Goal: Task Accomplishment & Management: Manage account settings

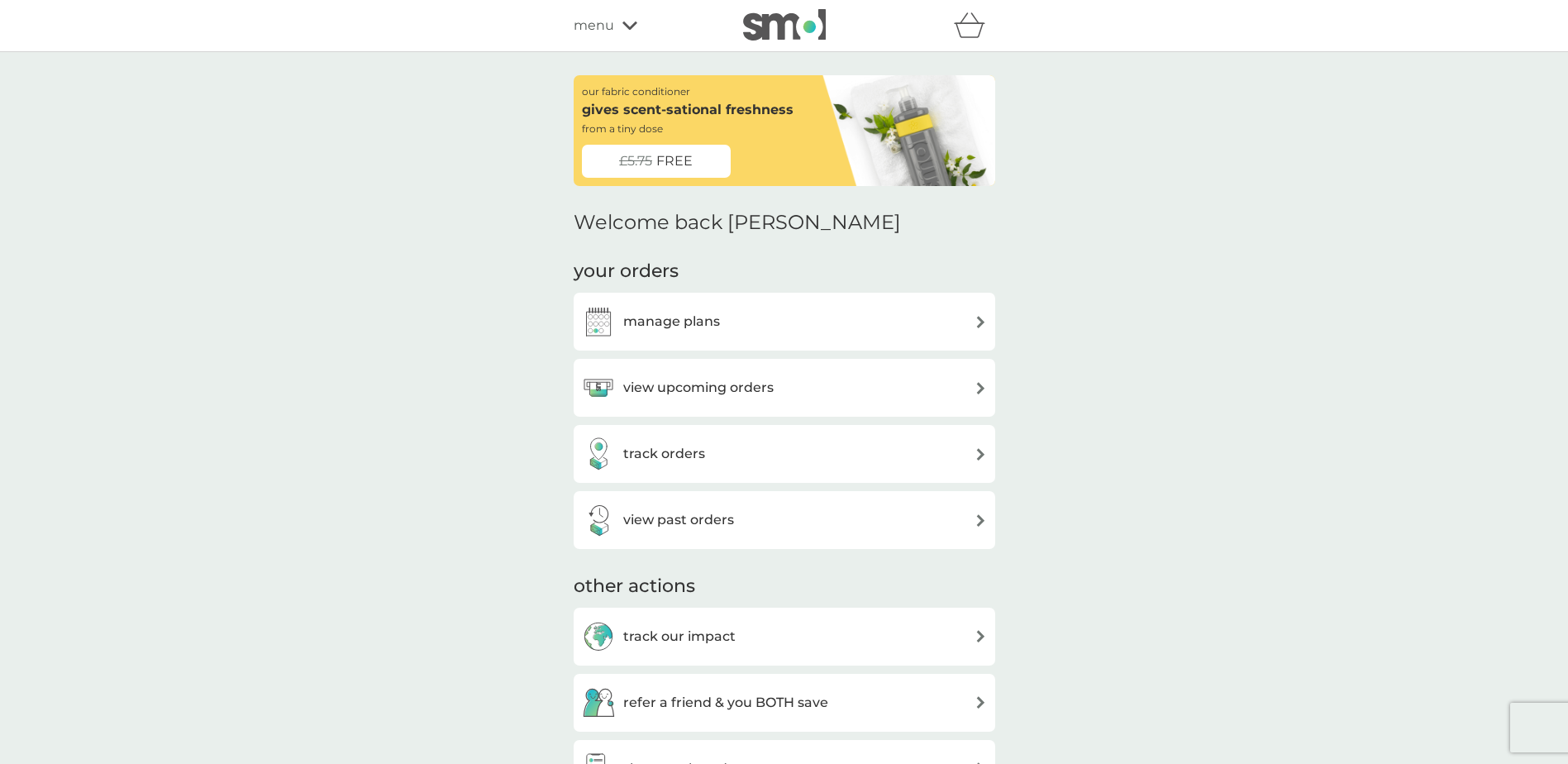
click at [679, 318] on h3 "manage plans" at bounding box center [672, 321] width 97 height 21
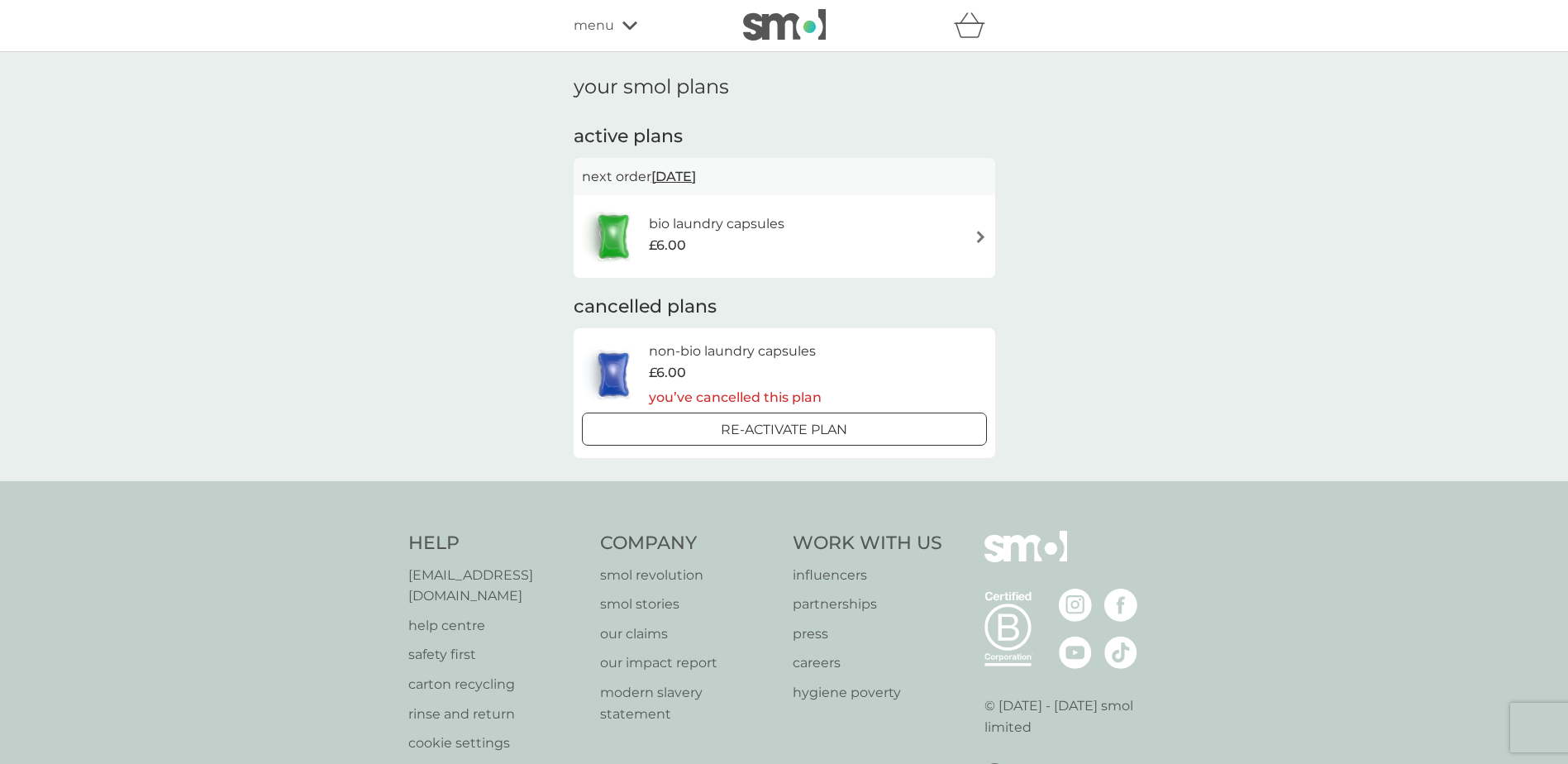
click at [767, 226] on h6 "bio laundry capsules" at bounding box center [717, 223] width 135 height 21
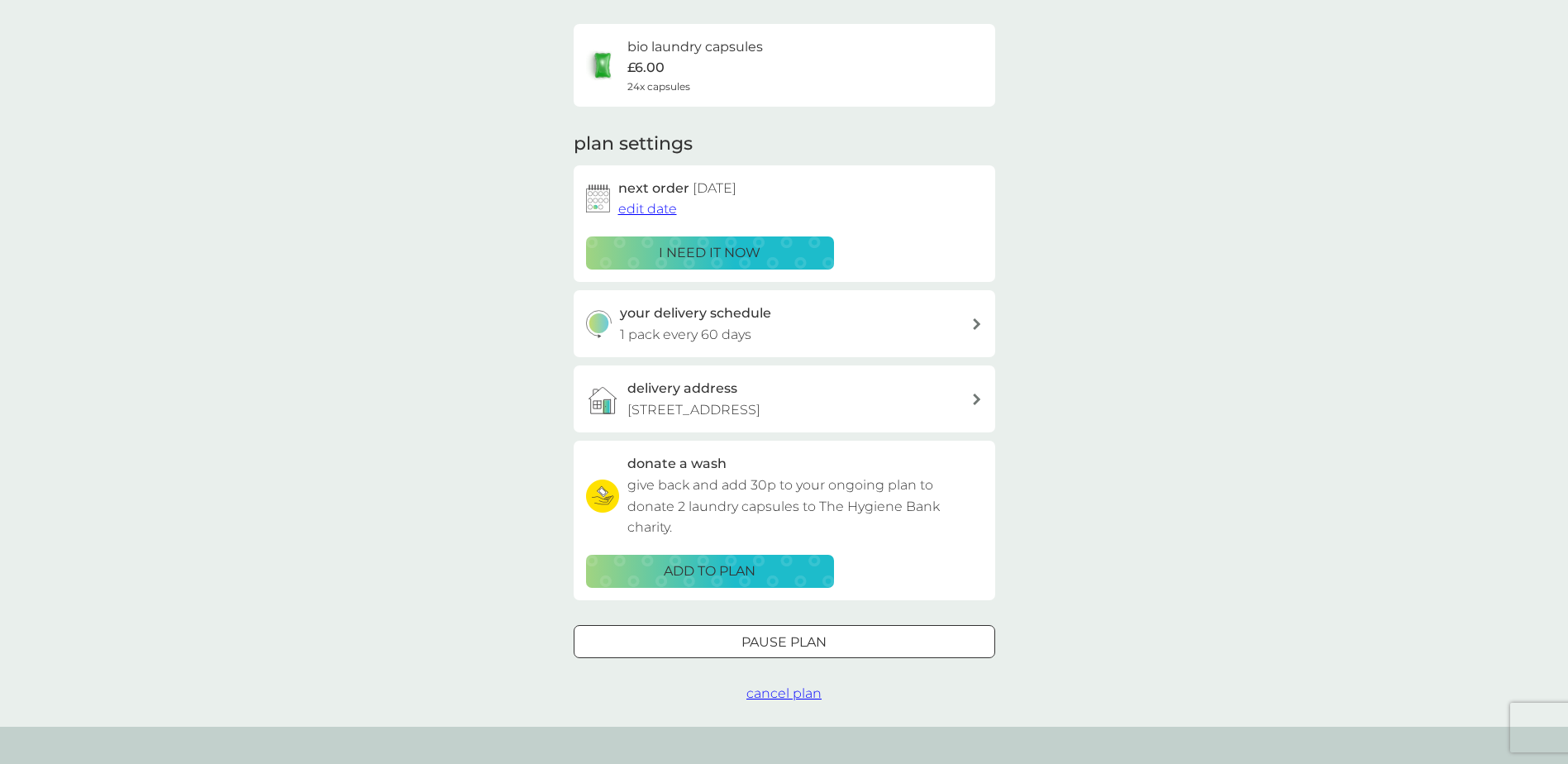
scroll to position [165, 0]
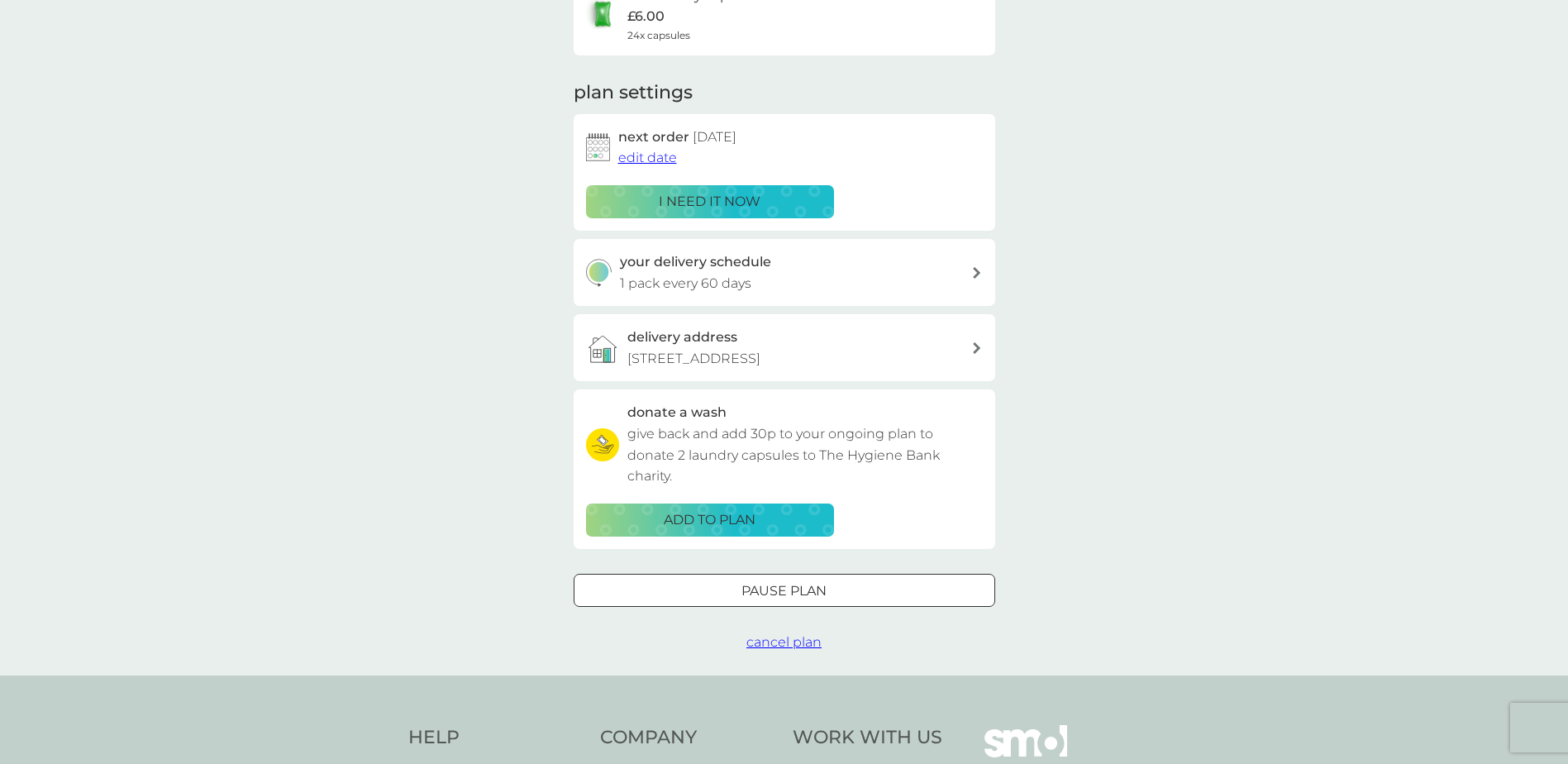
click at [803, 638] on span "cancel plan" at bounding box center [784, 642] width 76 height 16
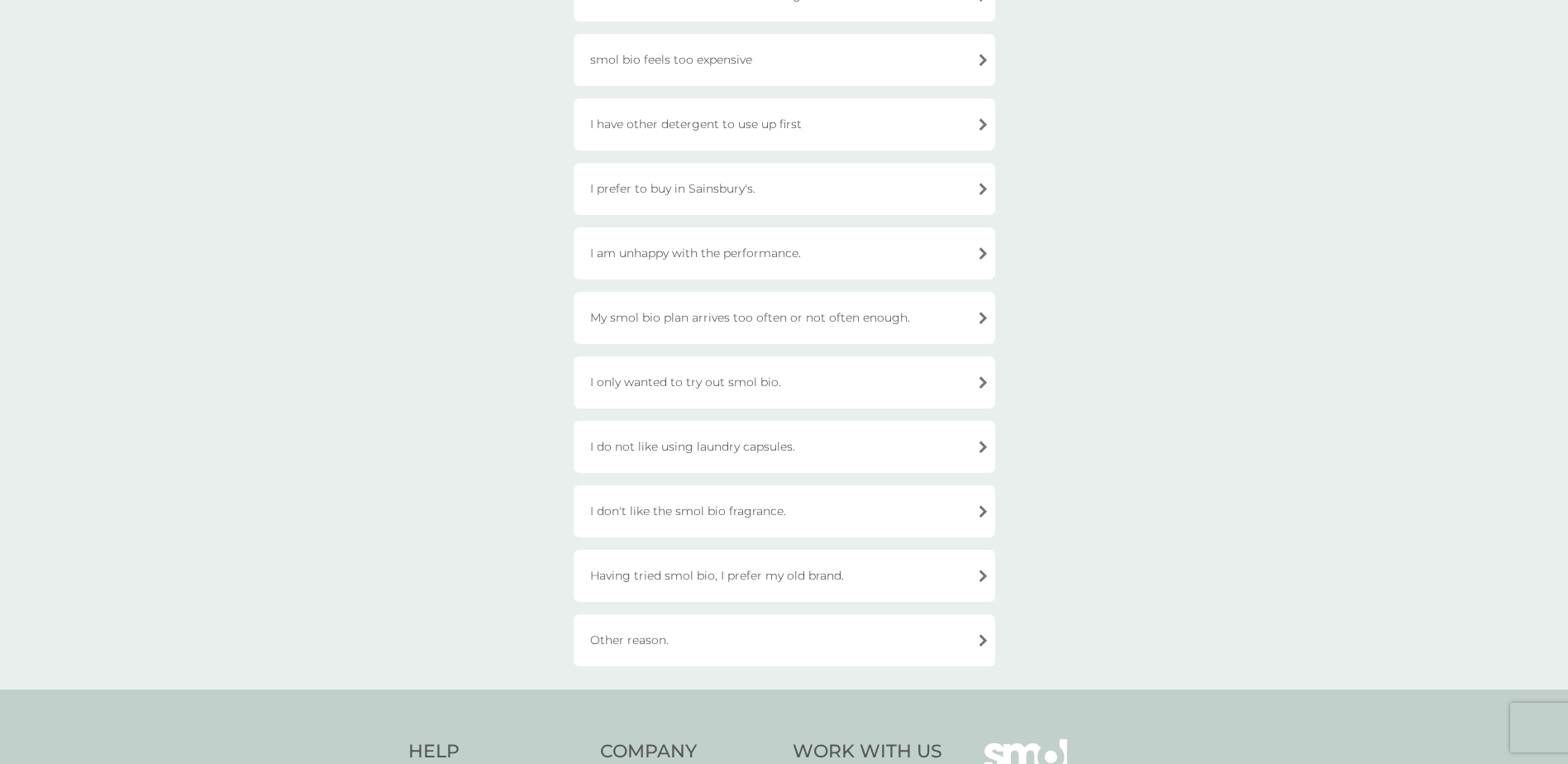
scroll to position [248, 0]
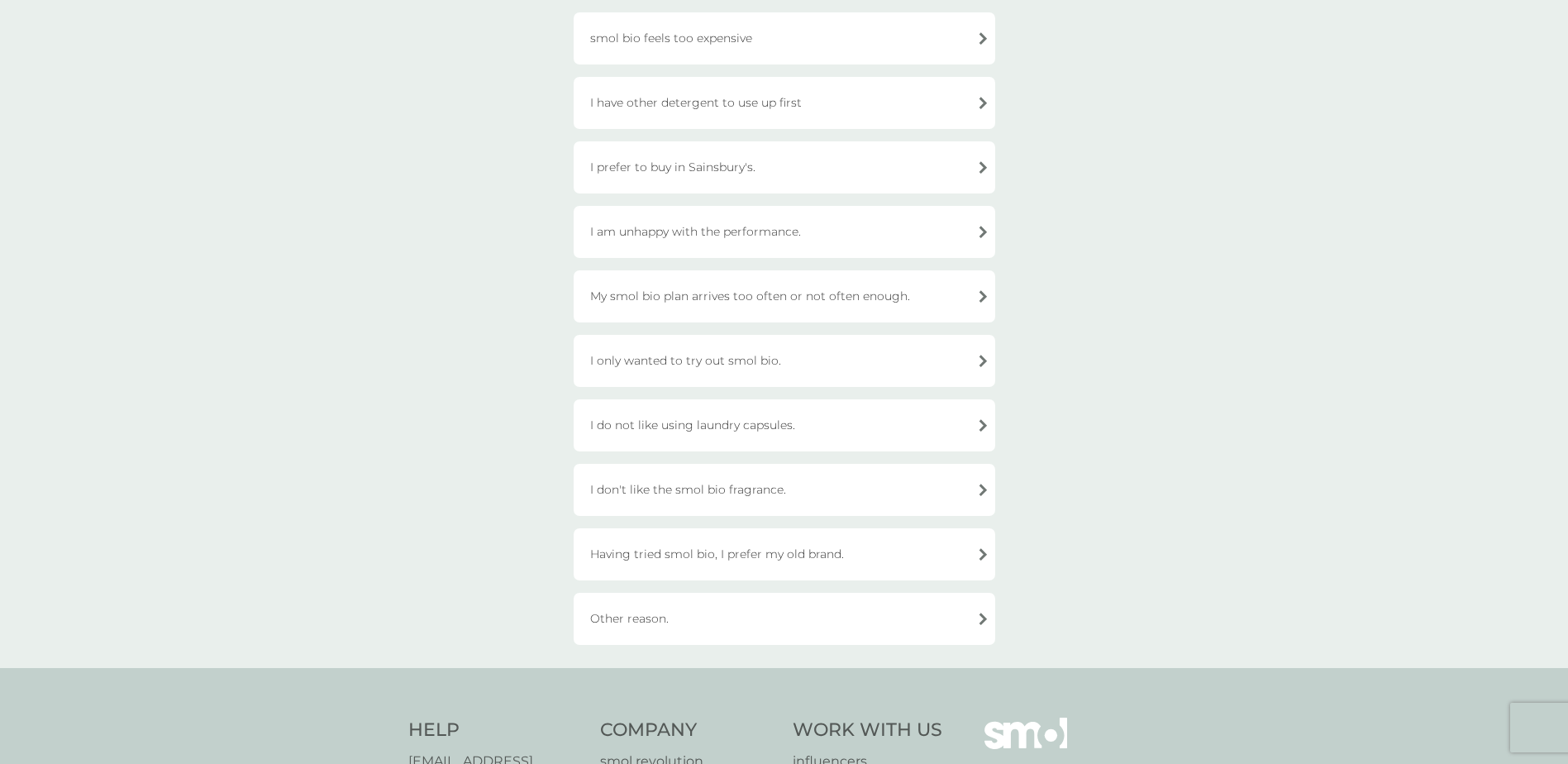
click at [886, 606] on div "Other reason." at bounding box center [784, 618] width 421 height 52
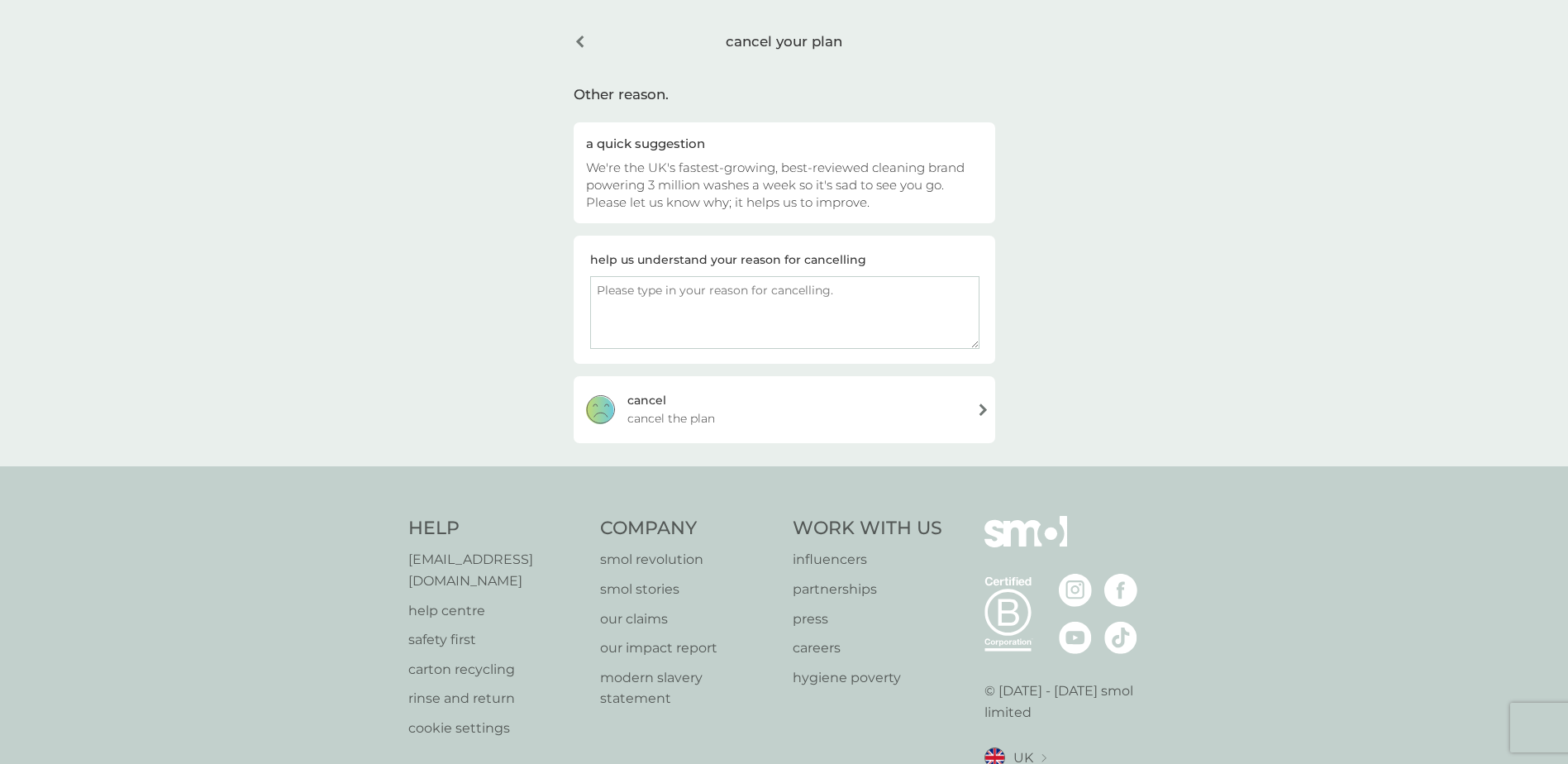
scroll to position [0, 0]
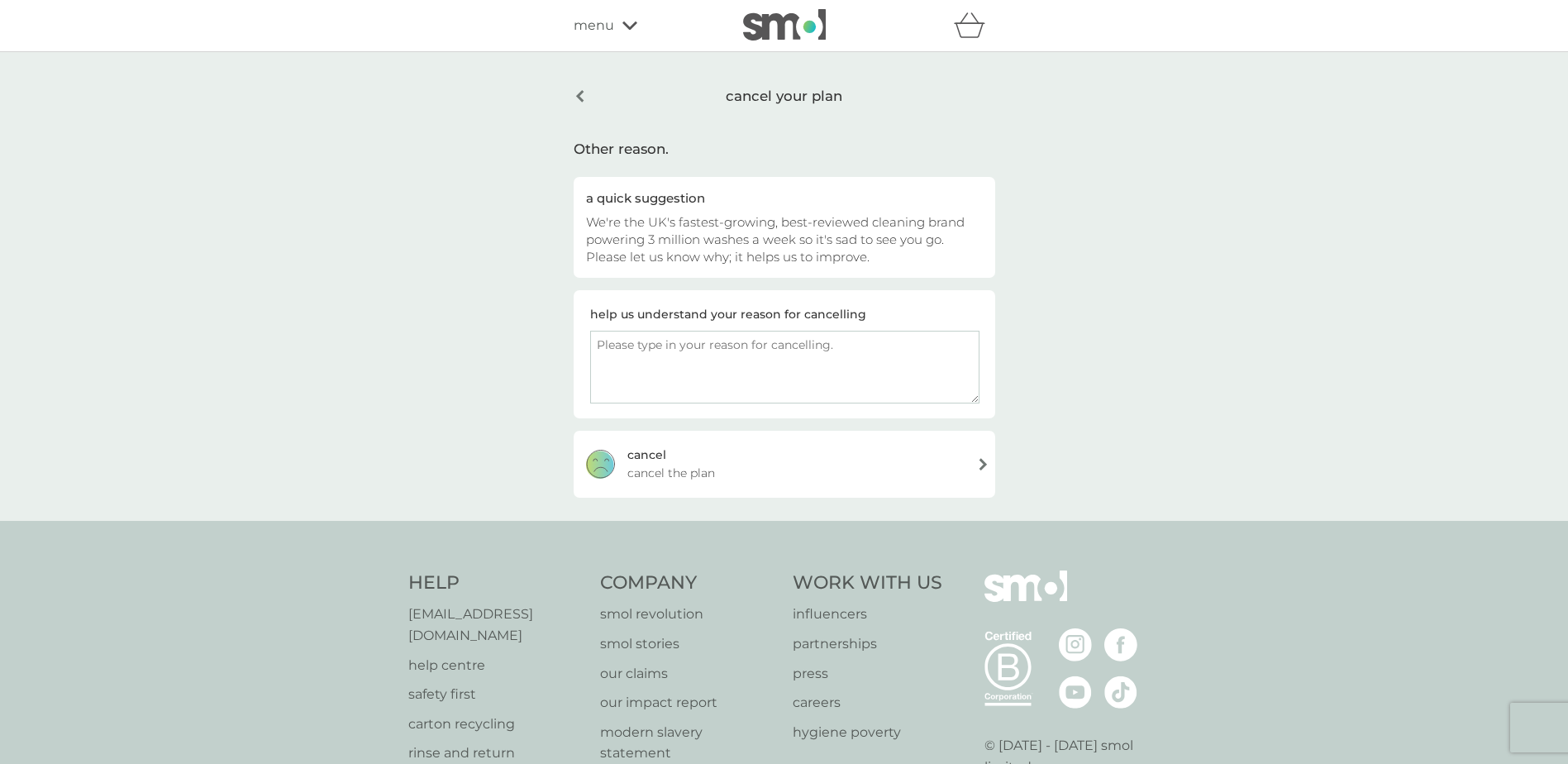
click at [582, 98] on div "cancel your plan" at bounding box center [784, 96] width 421 height 42
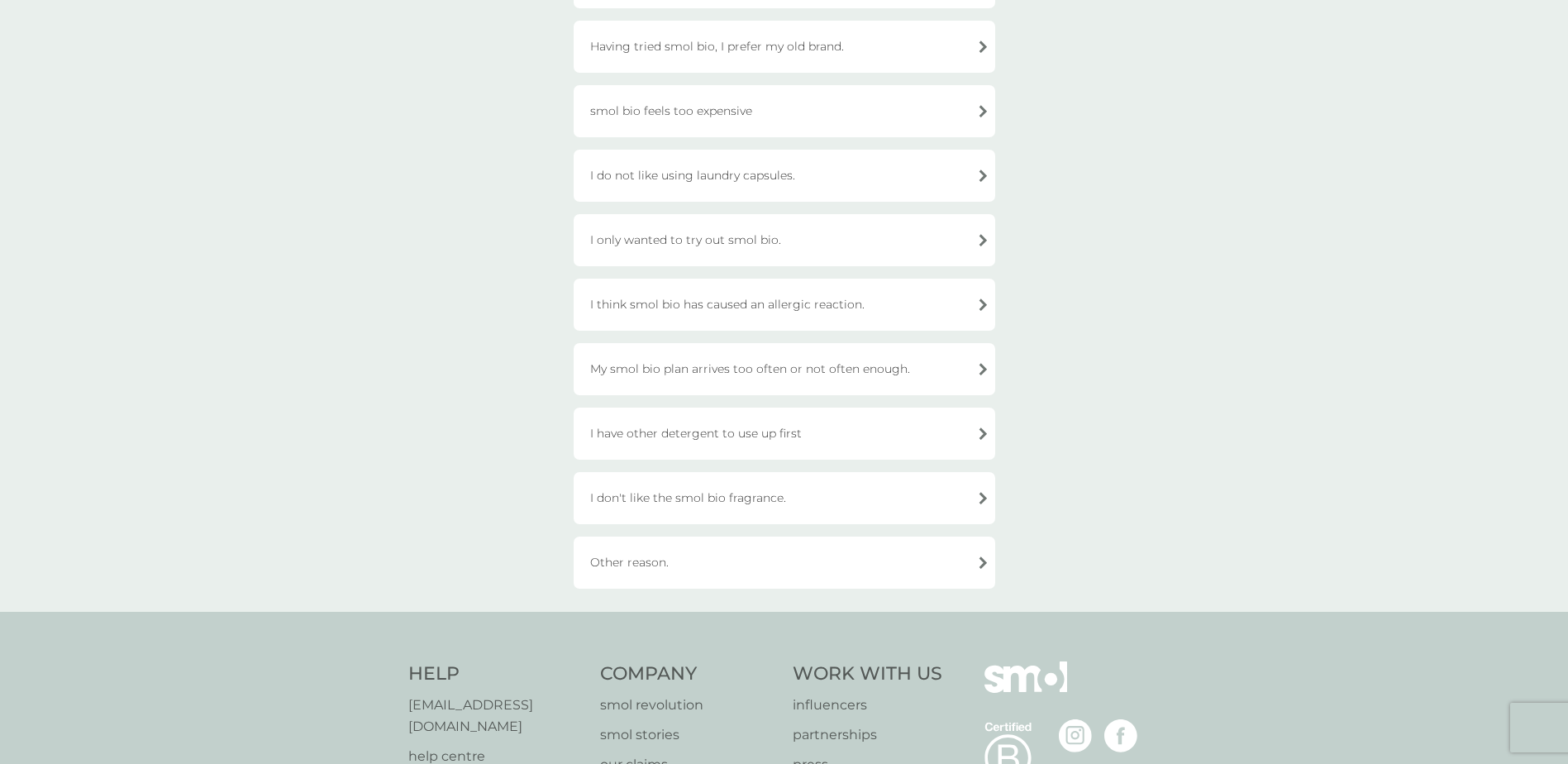
scroll to position [331, 0]
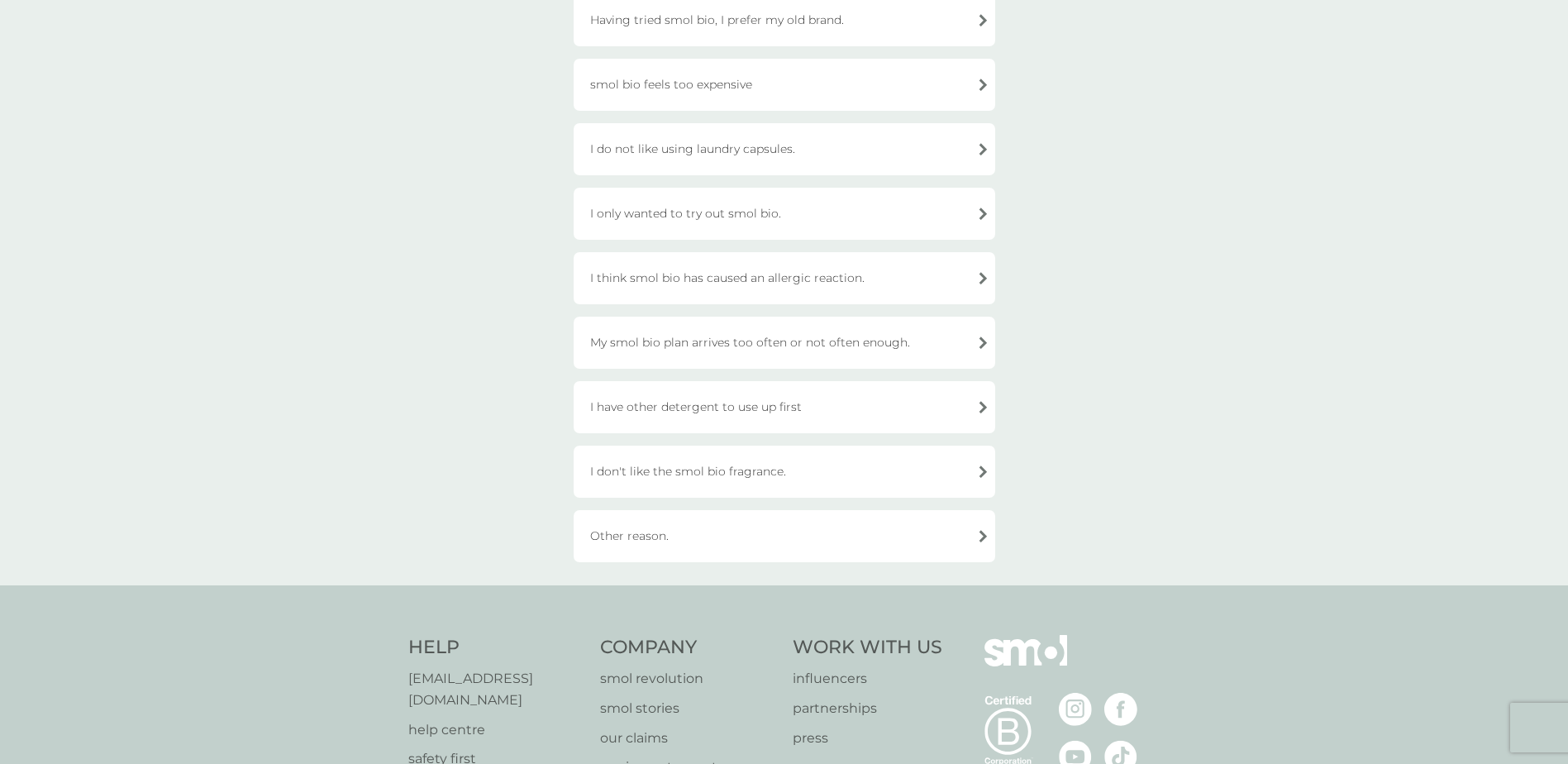
click at [649, 527] on div "Other reason." at bounding box center [784, 536] width 421 height 52
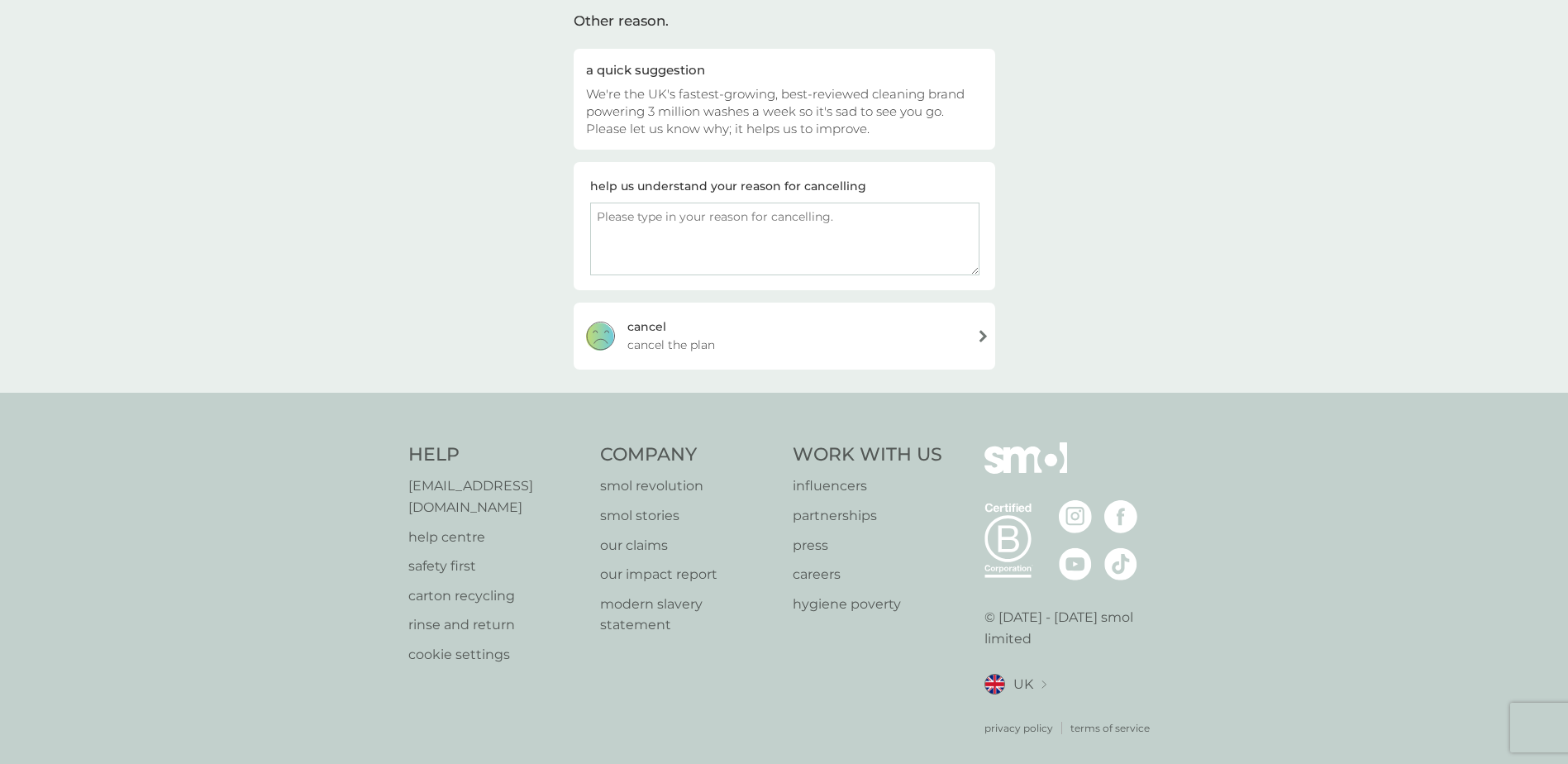
click at [655, 224] on textarea at bounding box center [785, 239] width 390 height 73
type textarea "I have less storage space now so had to rethink cleaning products - thanks"
click at [771, 347] on div "cancel cancel the plan" at bounding box center [784, 335] width 421 height 66
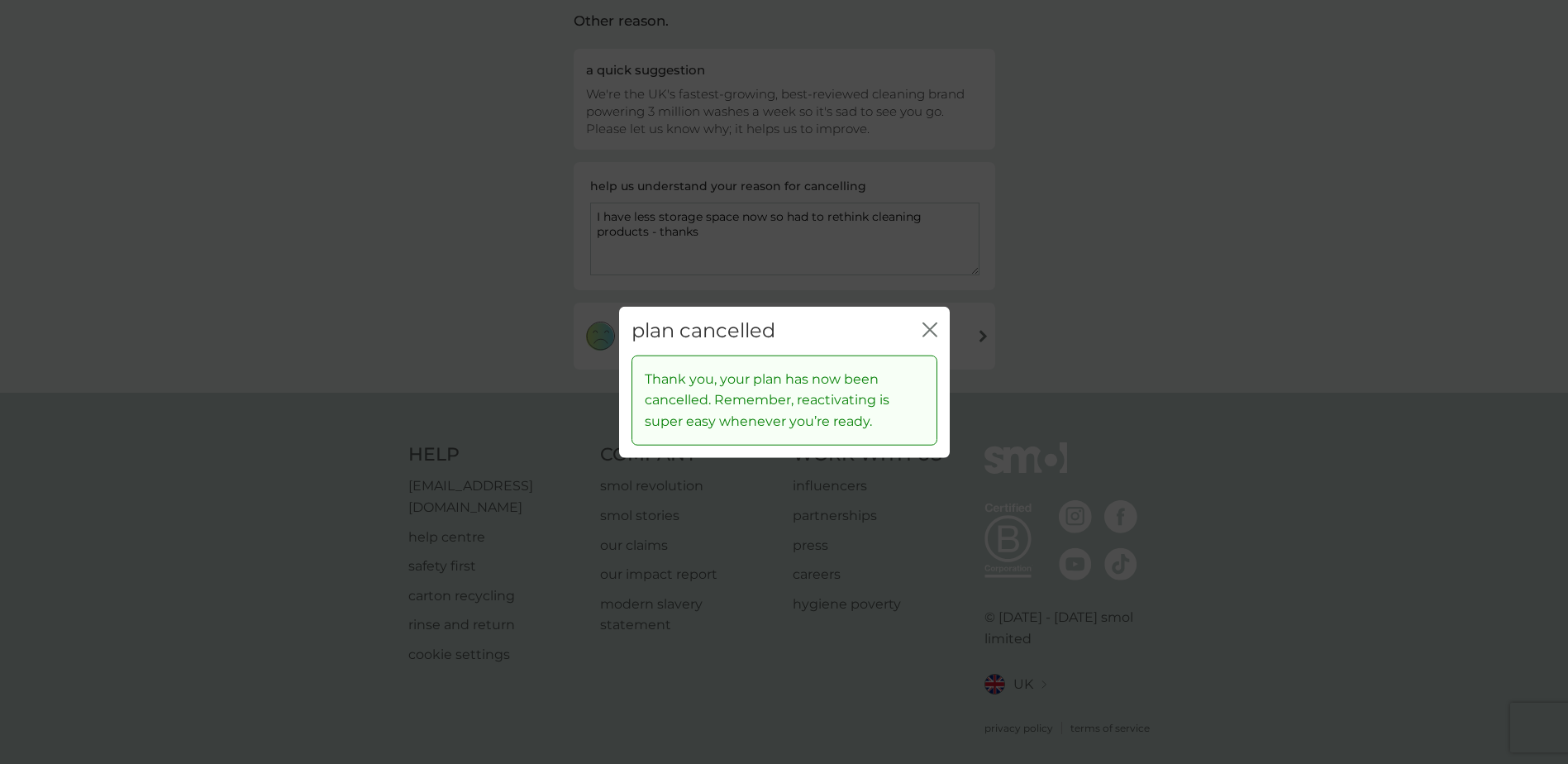
click at [930, 326] on icon "close" at bounding box center [930, 330] width 15 height 15
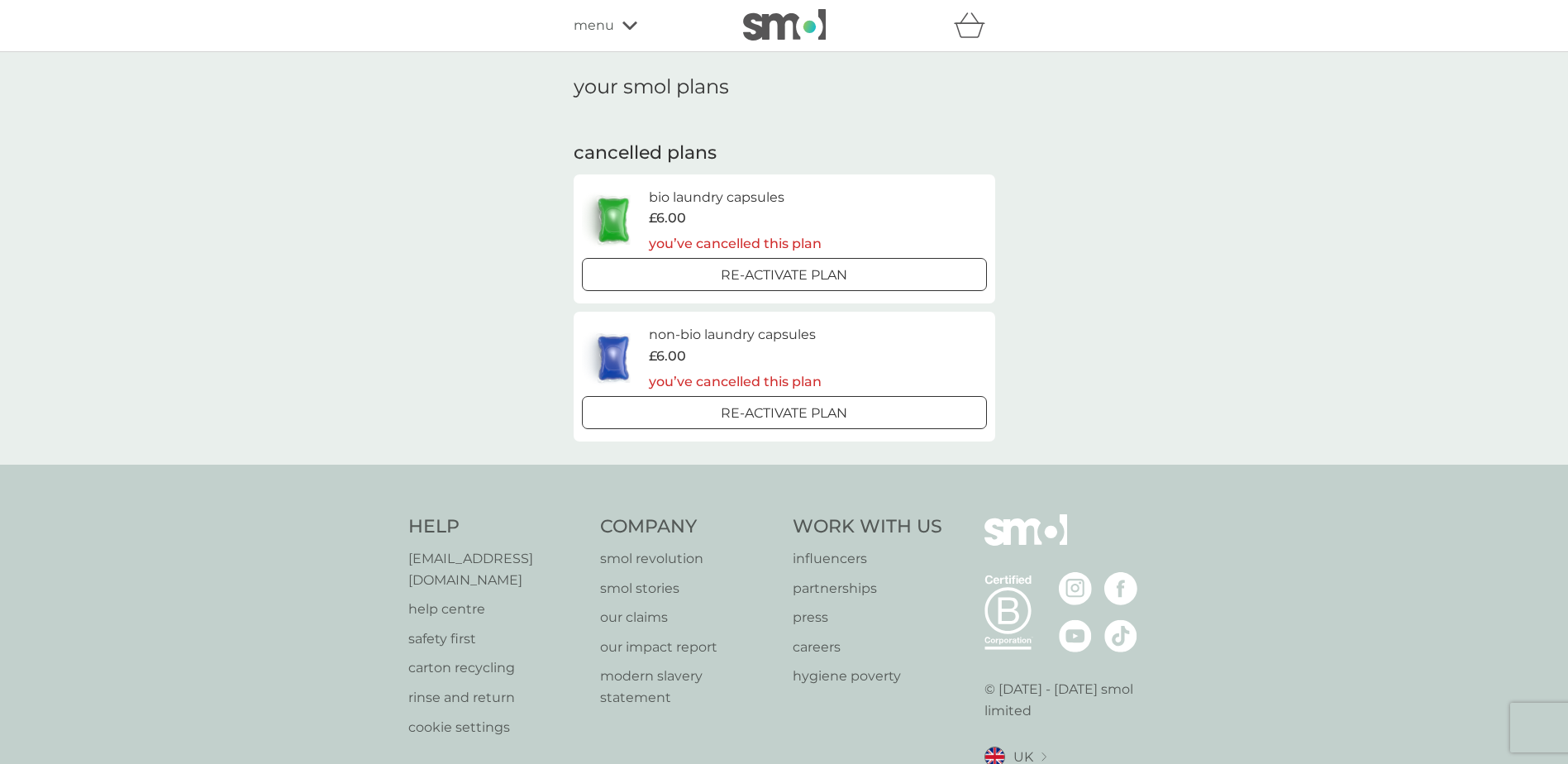
click at [585, 26] on span "menu" at bounding box center [593, 25] width 40 height 21
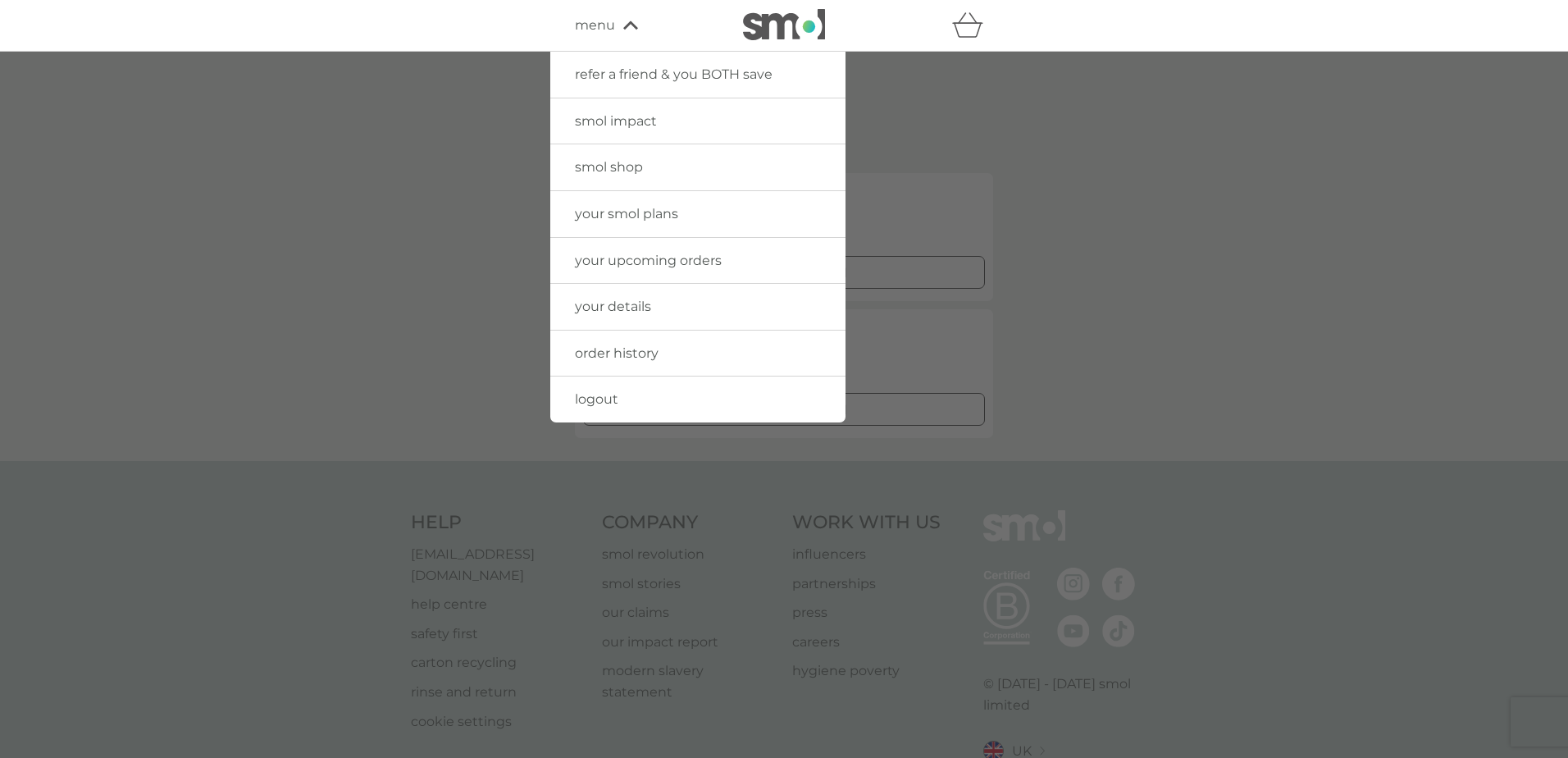
click at [1391, 232] on div at bounding box center [784, 431] width 1568 height 758
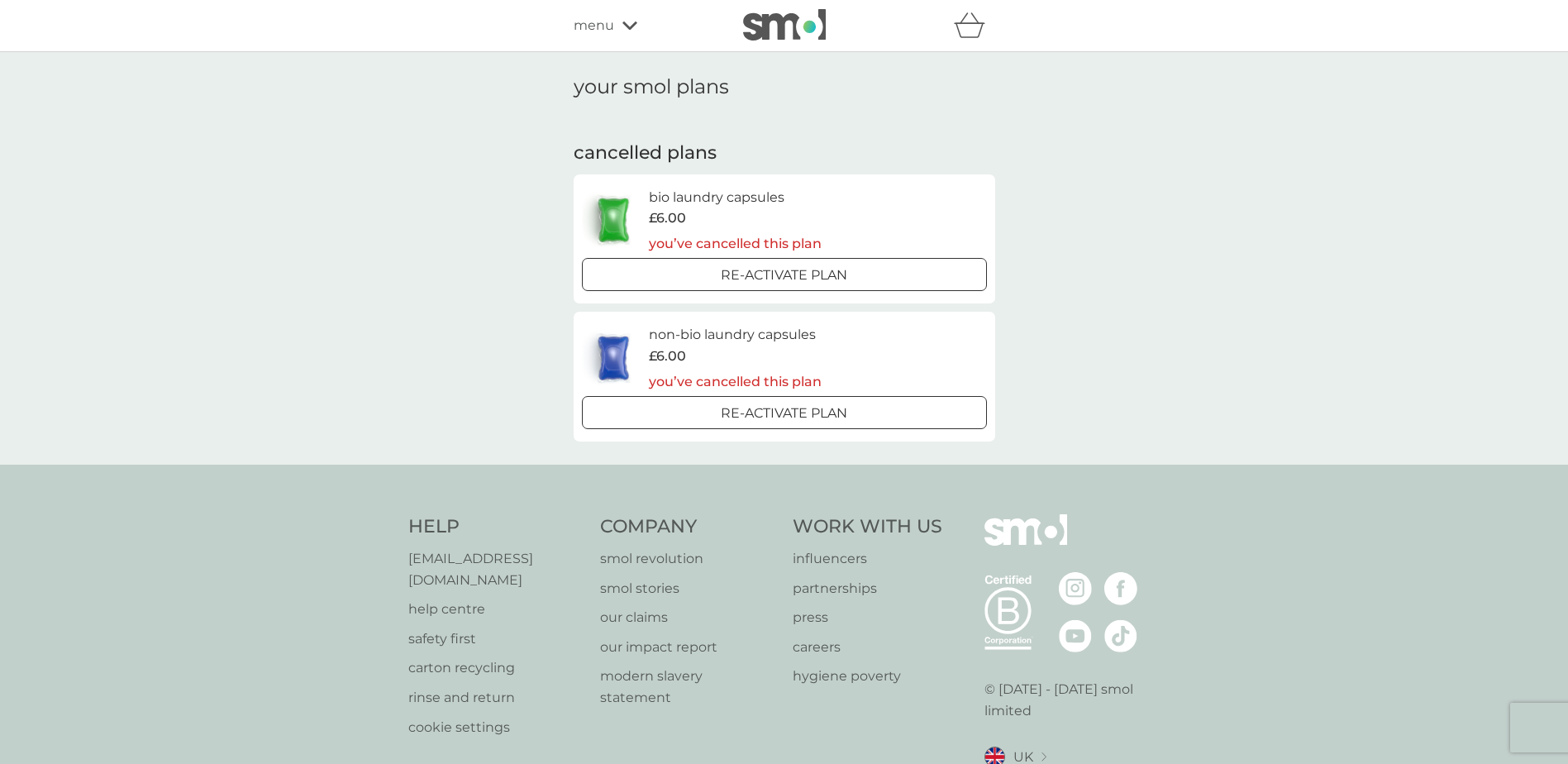
click at [622, 19] on div "menu" at bounding box center [644, 25] width 140 height 21
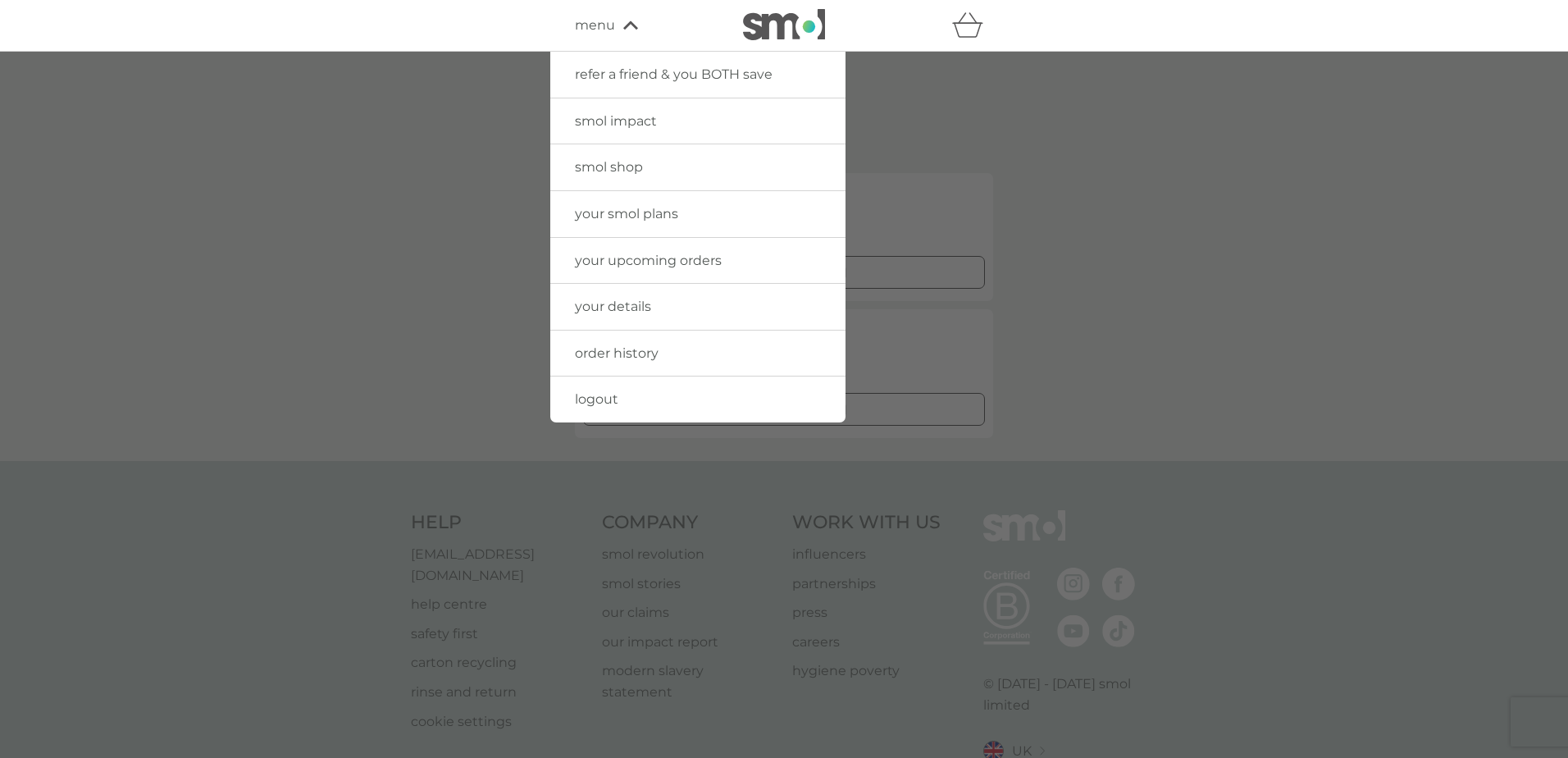
click at [628, 414] on link "logout" at bounding box center [698, 399] width 296 height 46
